Goal: Information Seeking & Learning: Learn about a topic

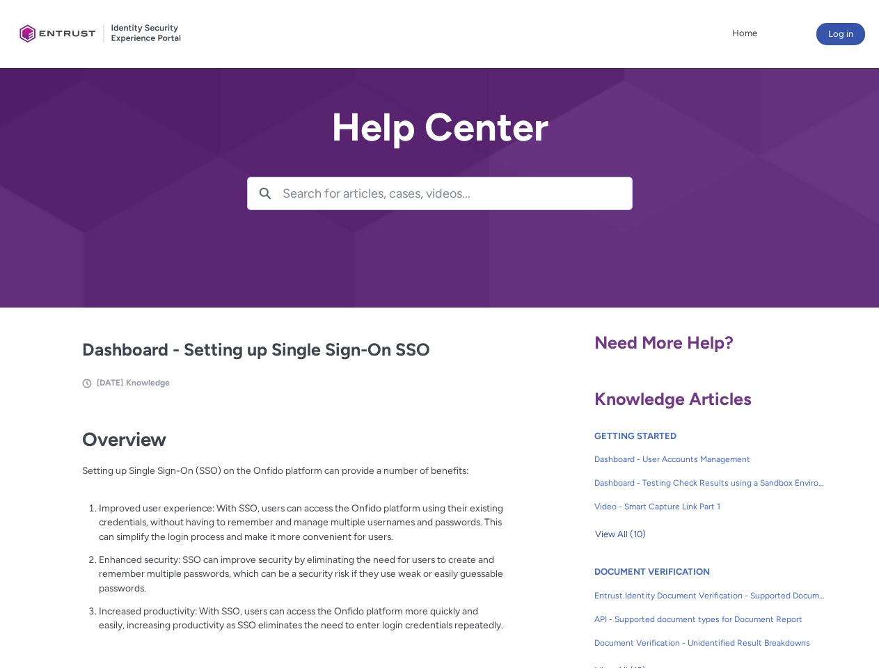
click at [265, 193] on lightning-primitive-icon "button" at bounding box center [265, 192] width 13 height 10
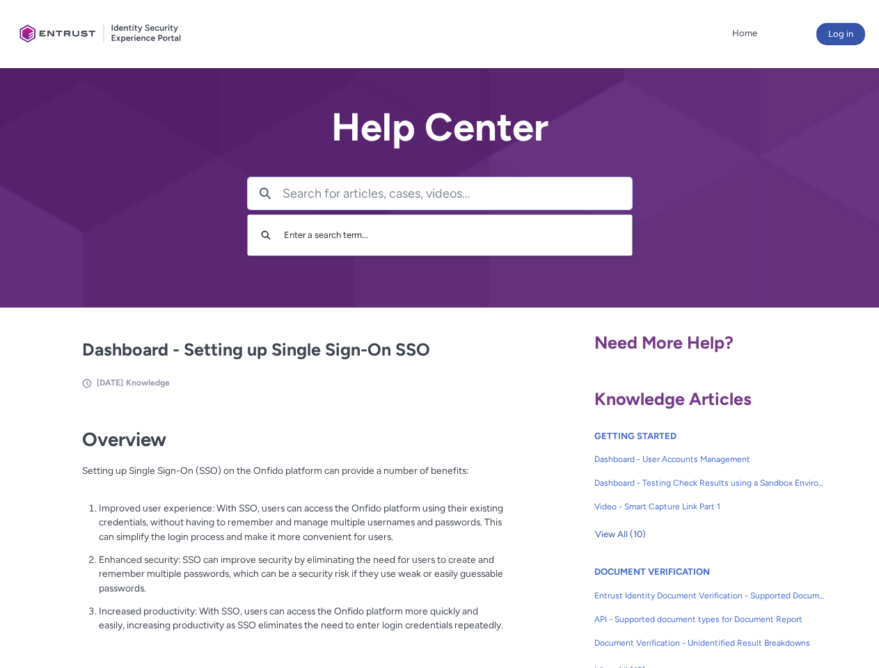
click at [267, 532] on p "Improved user experience: With SSO, users can access the Onfido platform using …" at bounding box center [301, 522] width 405 height 43
click at [620, 534] on span "View All (10)" at bounding box center [620, 534] width 51 height 21
click at [672, 609] on link "API - Supported document types for Document Report" at bounding box center [709, 619] width 231 height 24
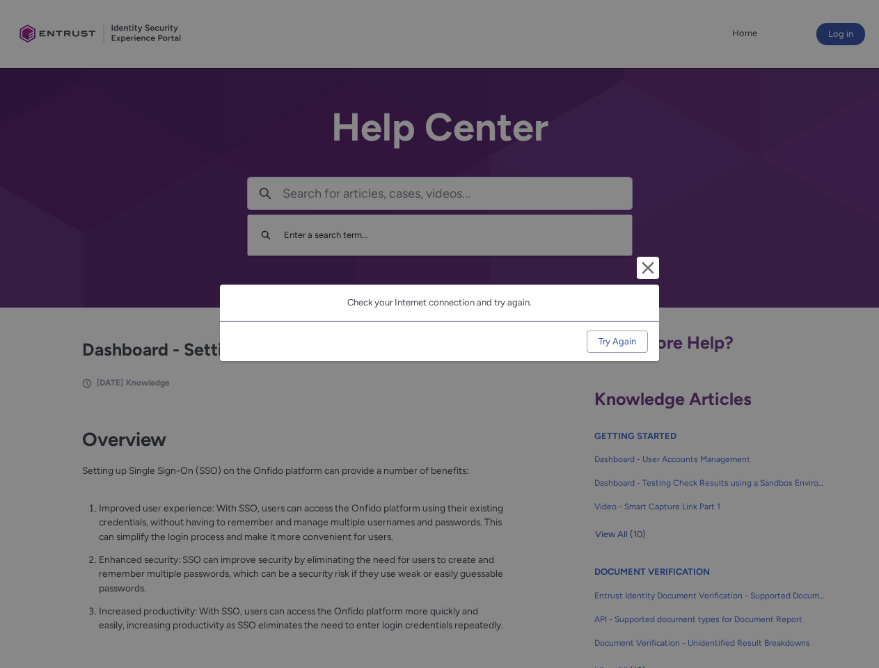
click at [857, 609] on div "Cancel and close Check your Internet connection and try again. Try Again" at bounding box center [439, 334] width 879 height 668
